Goal: Information Seeking & Learning: Check status

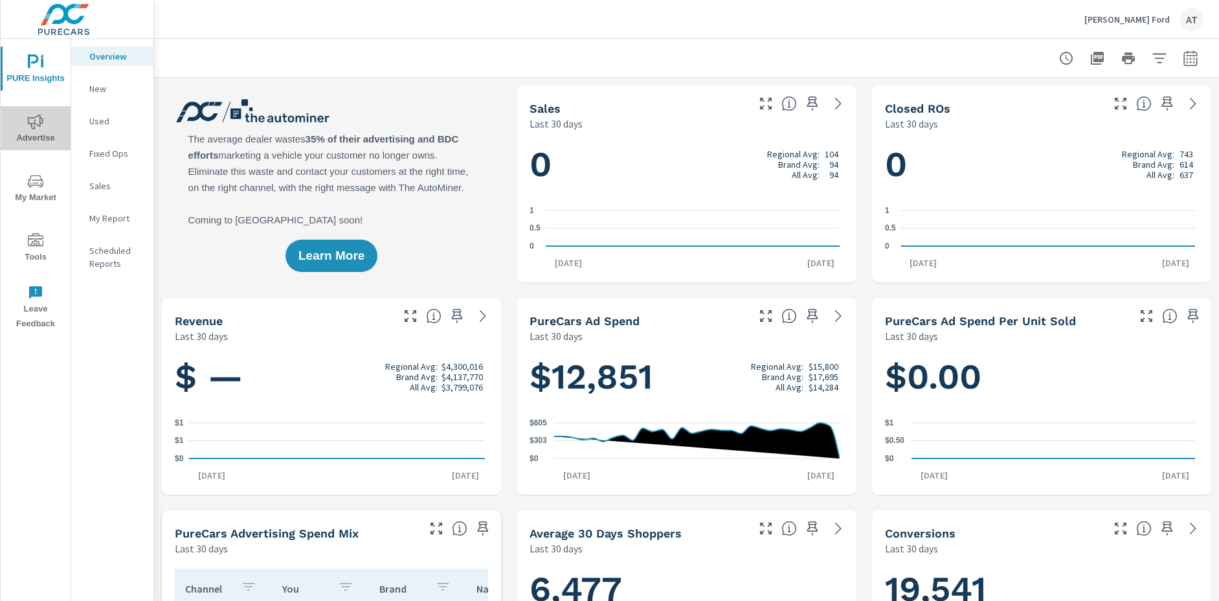
click at [36, 124] on icon "nav menu" at bounding box center [36, 122] width 16 height 16
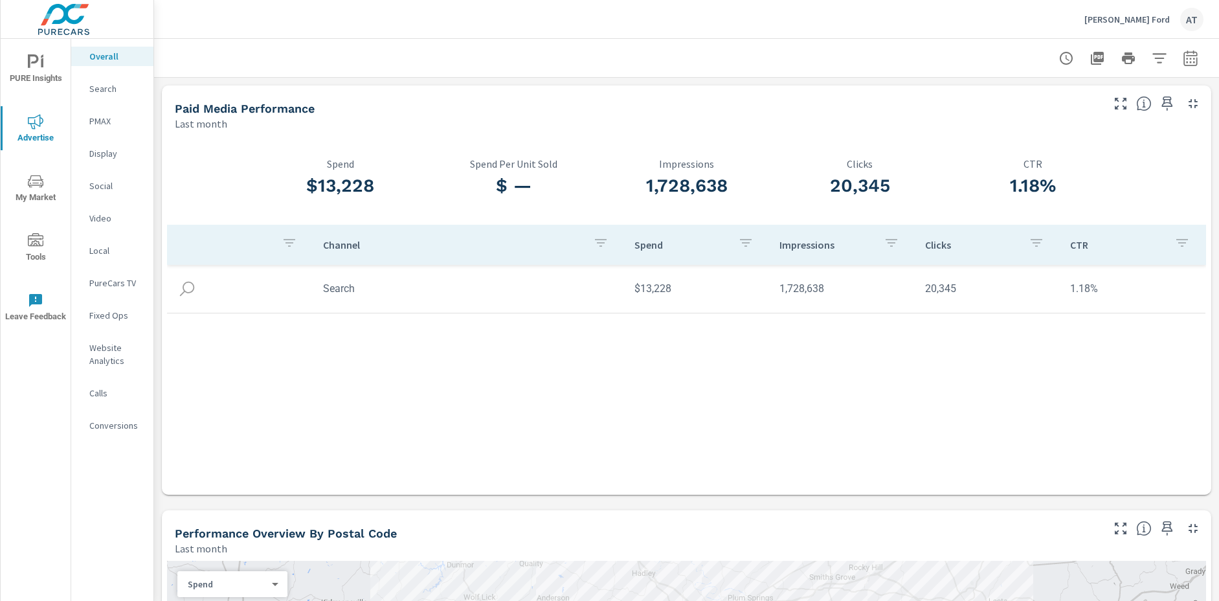
click at [94, 121] on p "PMAX" at bounding box center [116, 121] width 54 height 13
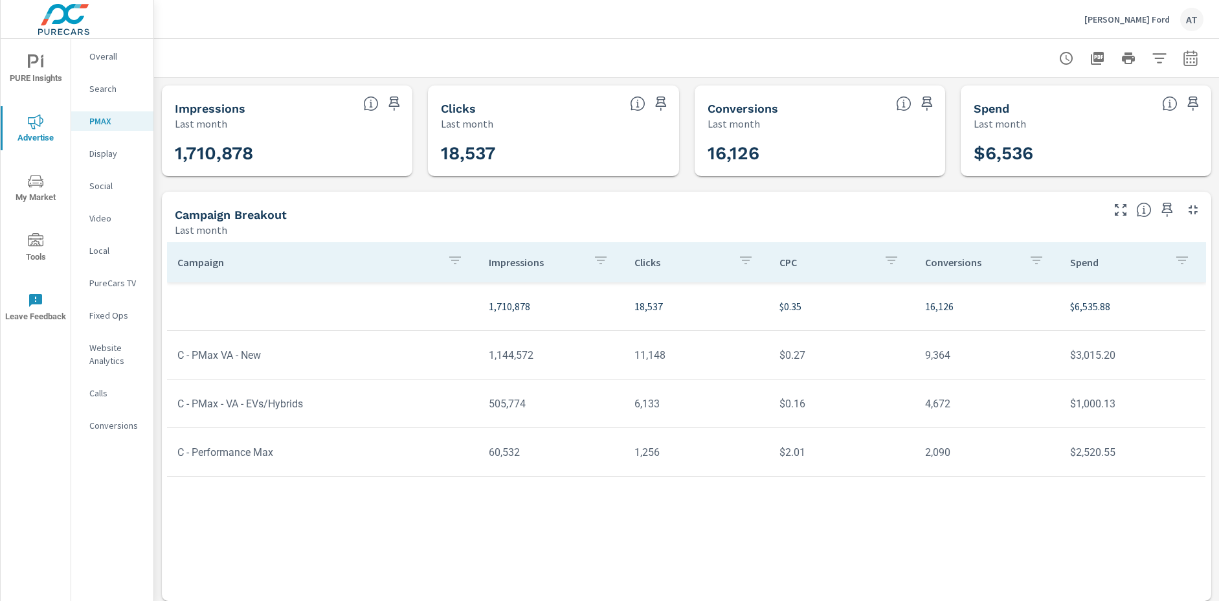
click at [114, 91] on p "Search" at bounding box center [116, 88] width 54 height 13
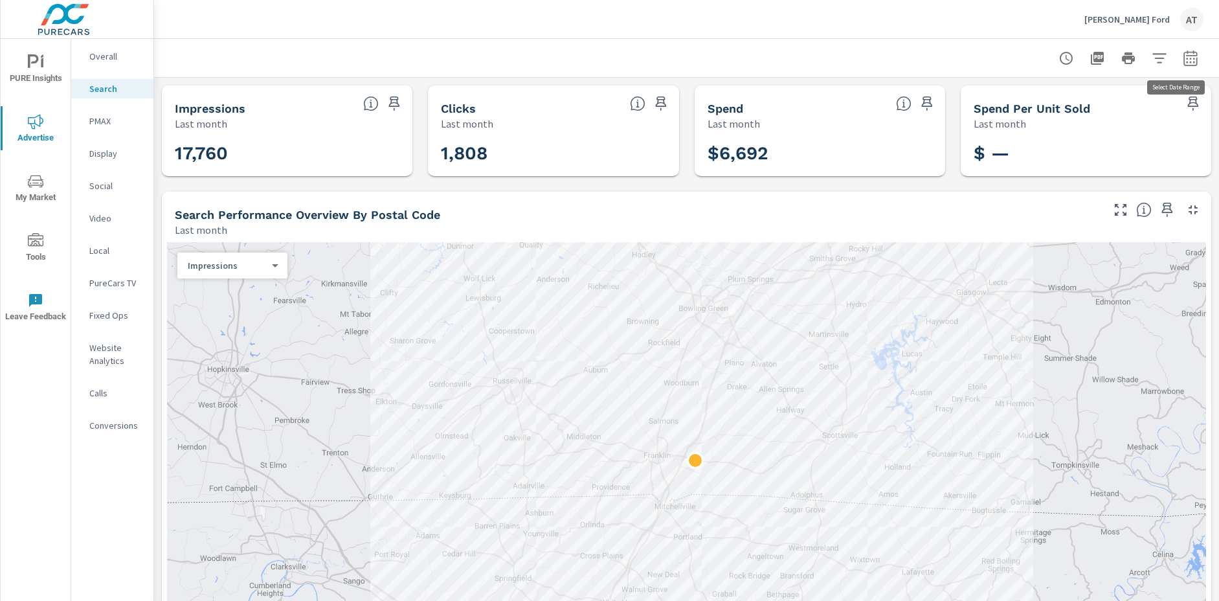
click at [1184, 60] on icon "button" at bounding box center [1191, 59] width 16 height 16
select select "Last month"
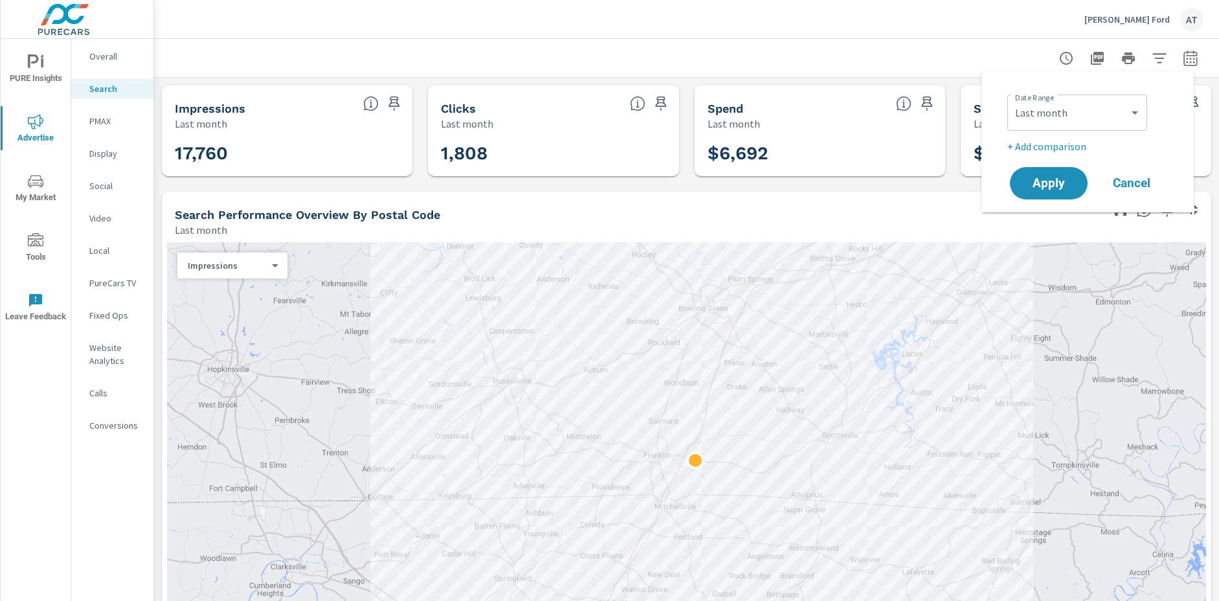
click at [930, 58] on div at bounding box center [687, 58] width 1034 height 38
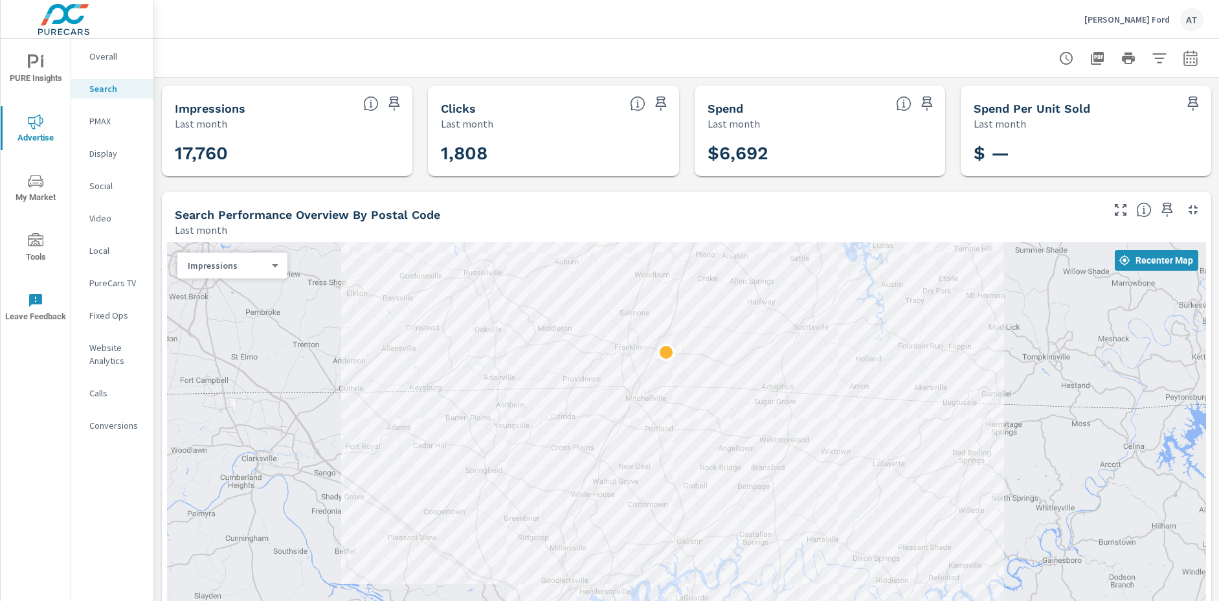
drag, startPoint x: 1028, startPoint y: 368, endPoint x: 1000, endPoint y: 251, distance: 120.5
click at [1000, 251] on div at bounding box center [686, 452] width 1039 height 420
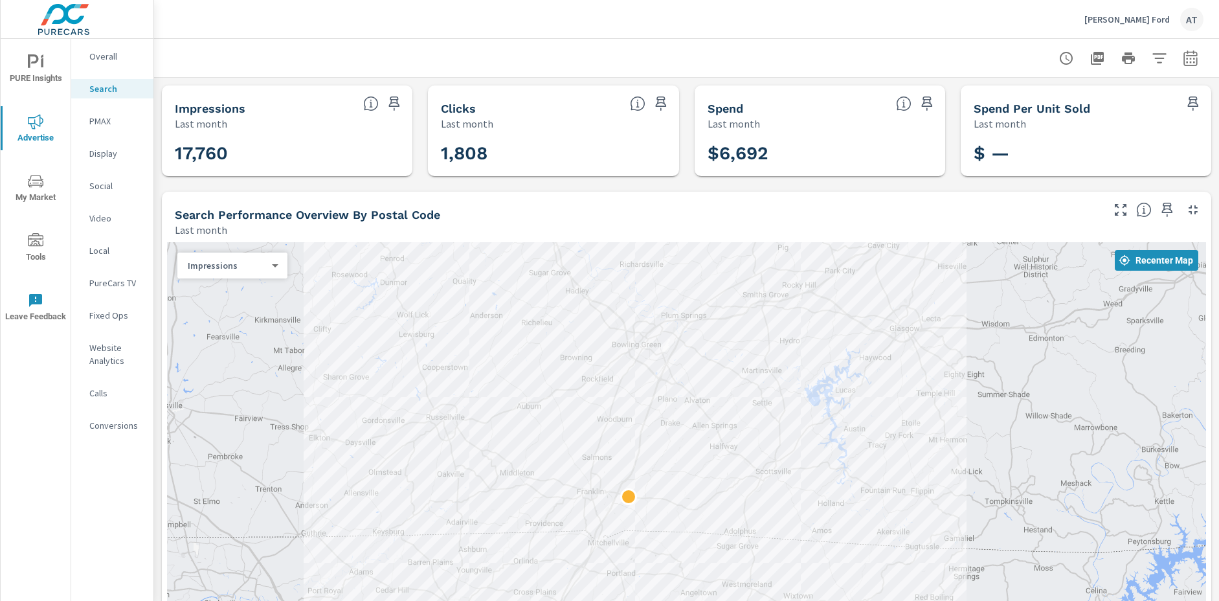
drag, startPoint x: 892, startPoint y: 405, endPoint x: 853, endPoint y: 550, distance: 150.1
click at [853, 550] on div at bounding box center [686, 452] width 1039 height 420
click at [270, 276] on div "Impressions 0 ​" at bounding box center [232, 266] width 110 height 26
click at [272, 271] on body "PURE Insights Advertise My Market Tools Leave Feedback Overall Search PMAX Disp…" at bounding box center [609, 300] width 1219 height 601
click at [196, 292] on li "Clicks" at bounding box center [227, 286] width 100 height 21
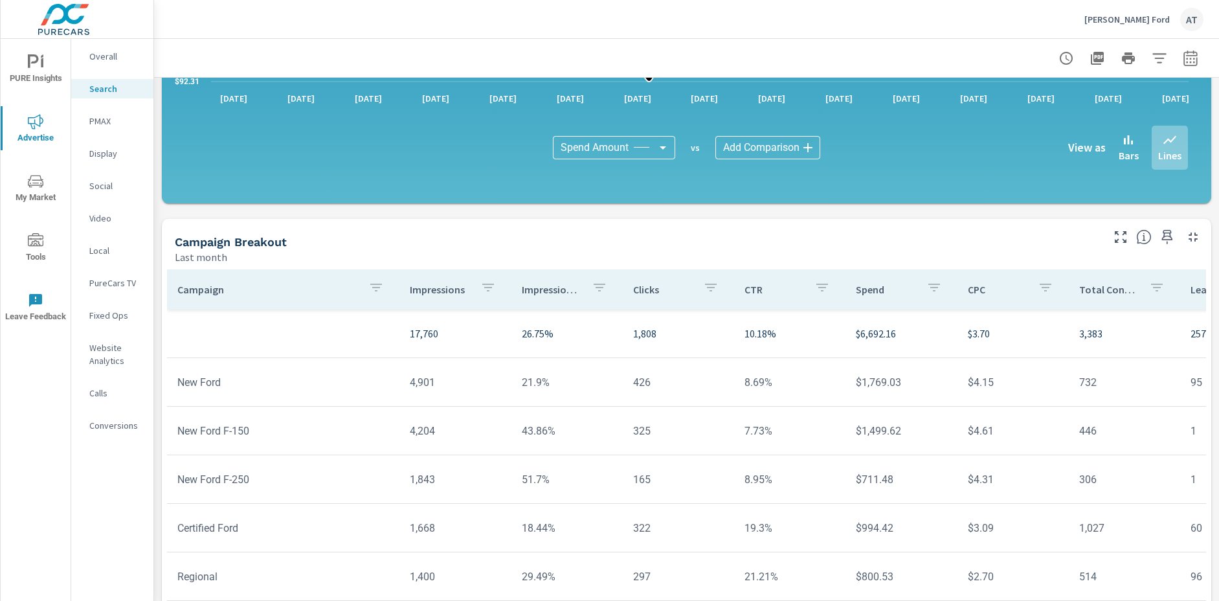
scroll to position [857, 0]
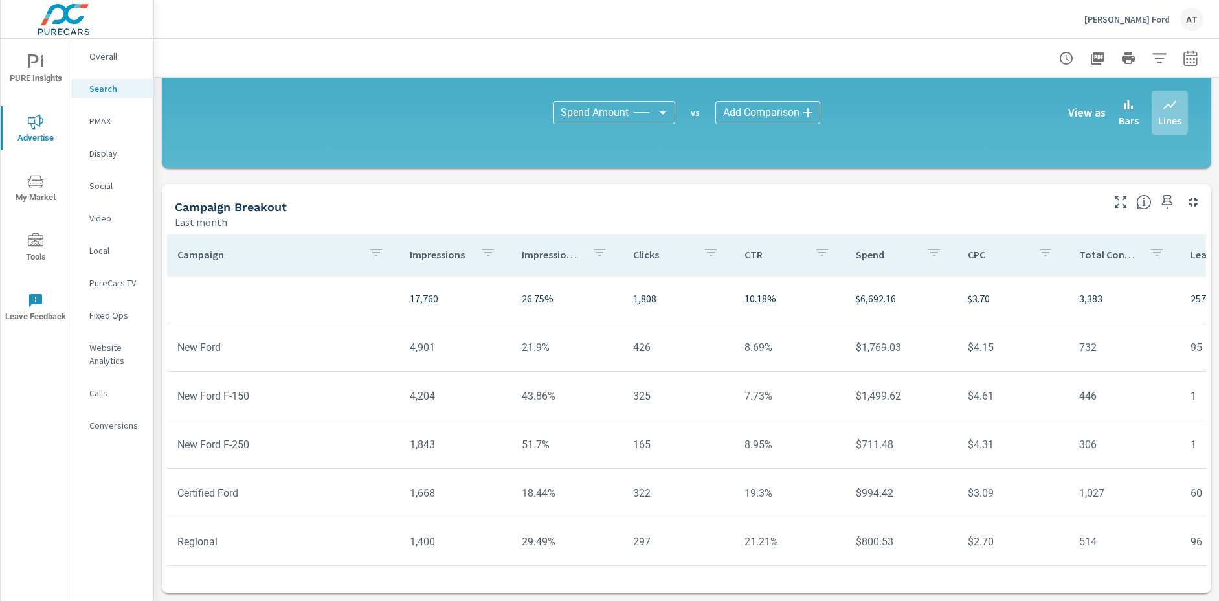
click at [759, 113] on body "PURE Insights Advertise My Market Tools Leave Feedback Overall Search PMAX Disp…" at bounding box center [609, 300] width 1219 height 601
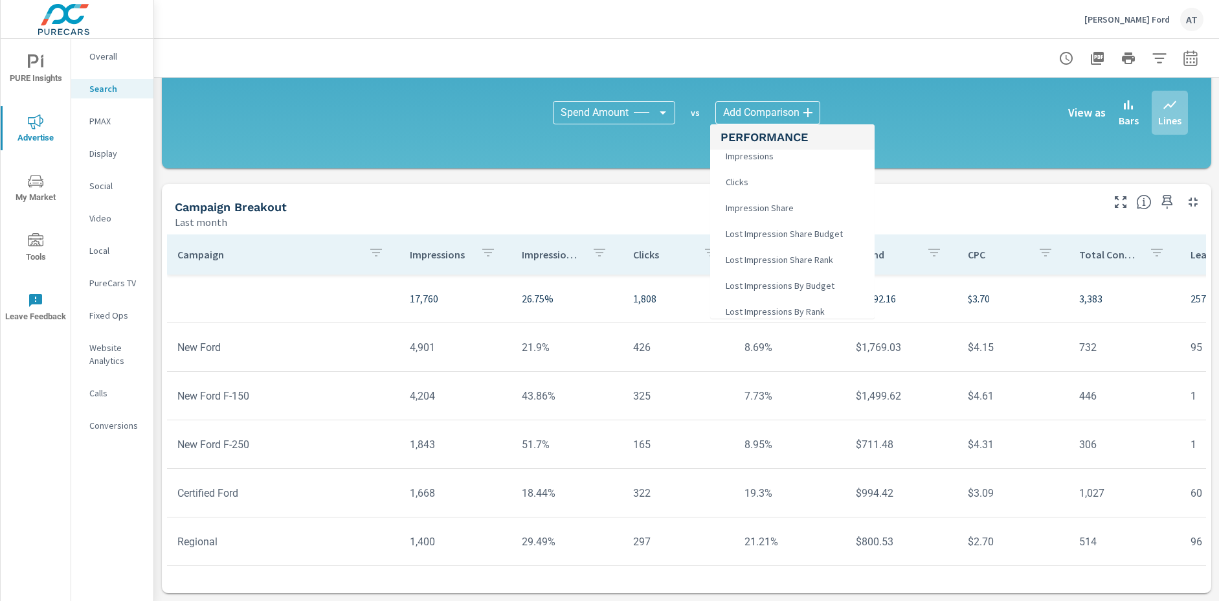
scroll to position [7, 0]
click at [787, 205] on span "Impression Share" at bounding box center [759, 207] width 76 height 18
type input "Impression Share"
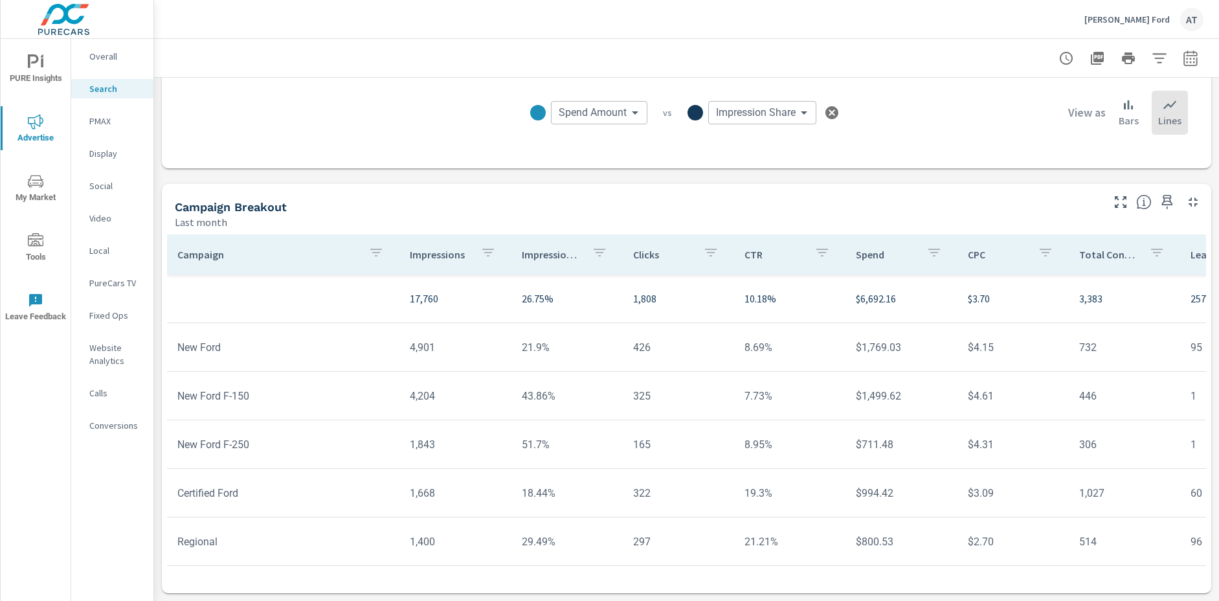
click at [805, 109] on body "PURE Insights Advertise My Market Tools Leave Feedback Overall Search PMAX Disp…" at bounding box center [609, 300] width 1219 height 601
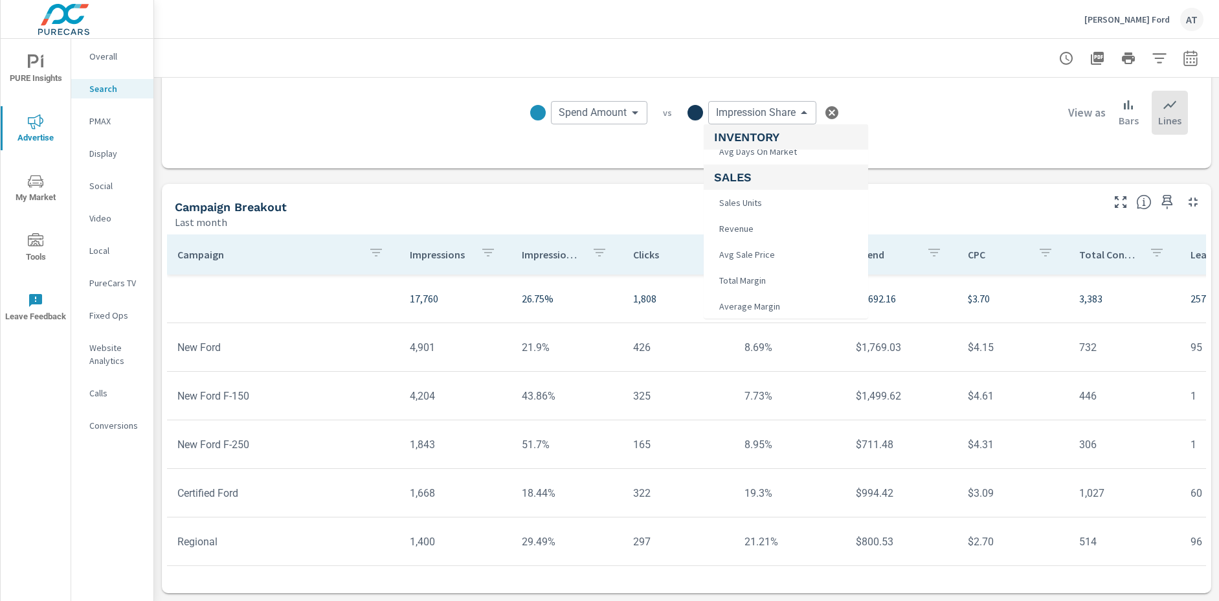
scroll to position [709, 0]
click at [825, 113] on div at bounding box center [609, 300] width 1219 height 601
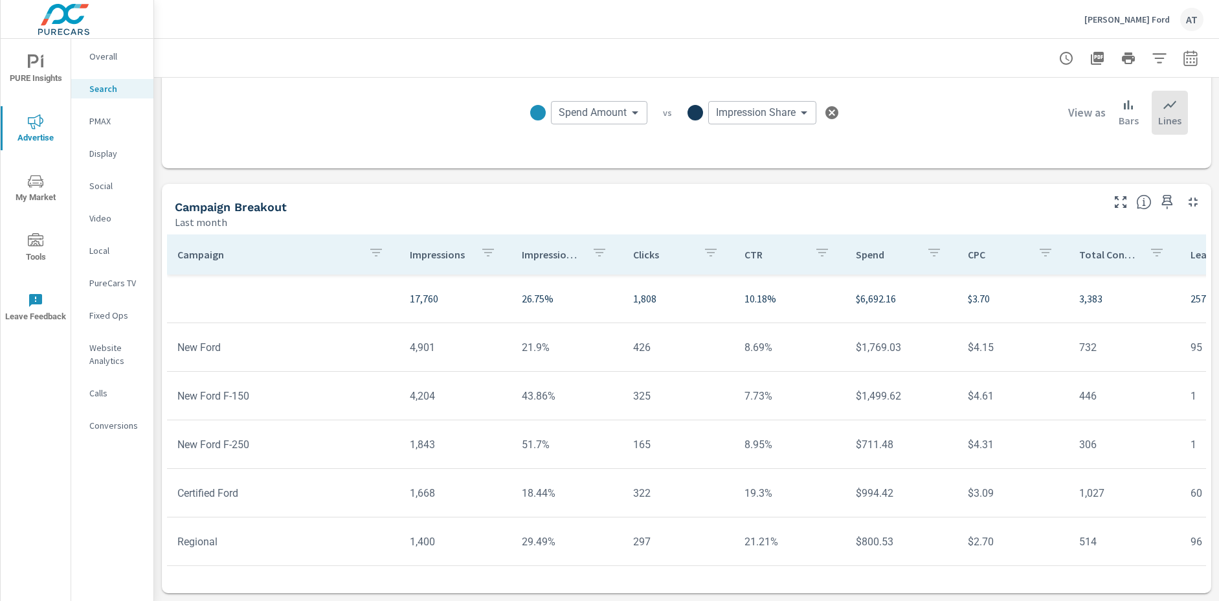
click at [826, 110] on icon "button" at bounding box center [832, 112] width 13 height 13
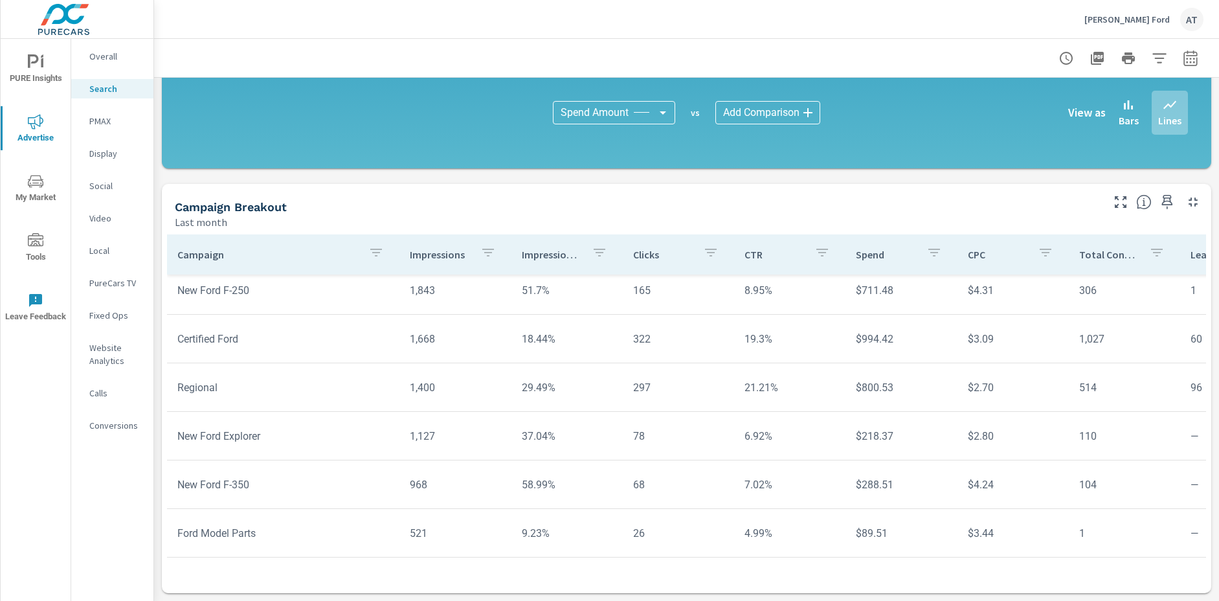
scroll to position [205, 0]
